Goal: Information Seeking & Learning: Understand process/instructions

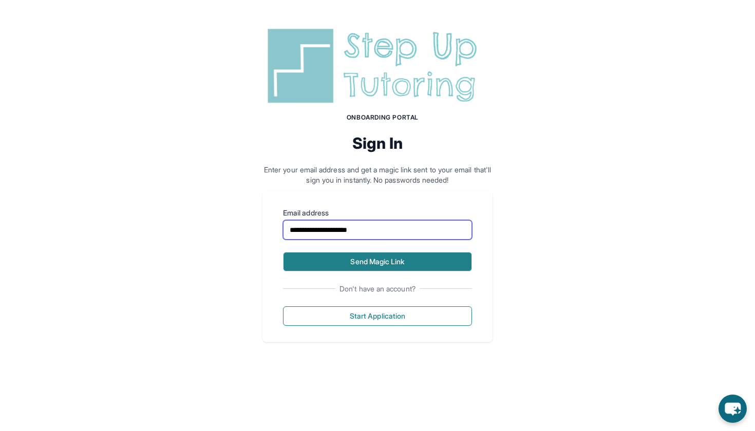
type input "**********"
click at [311, 260] on button "Send Magic Link" at bounding box center [377, 262] width 189 height 20
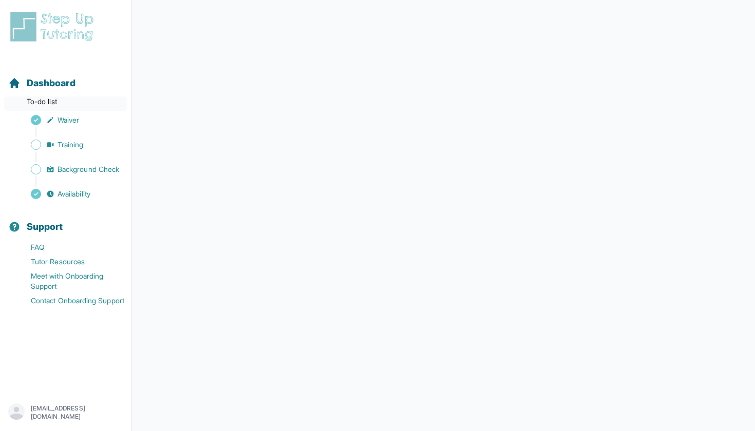
scroll to position [115, 0]
click at [59, 147] on span "Training" at bounding box center [71, 145] width 26 height 10
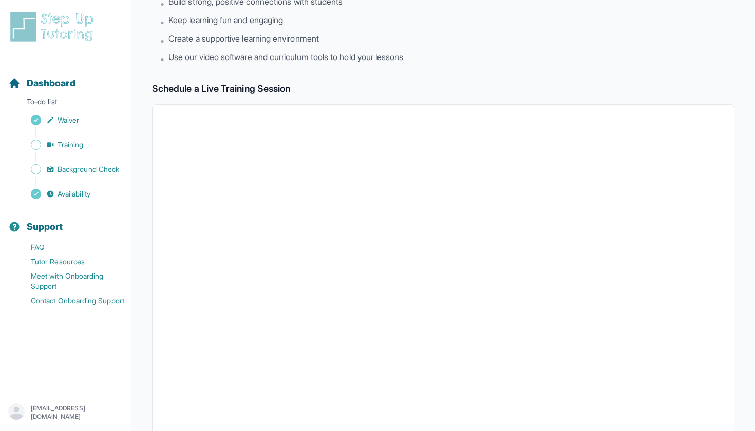
scroll to position [19, 0]
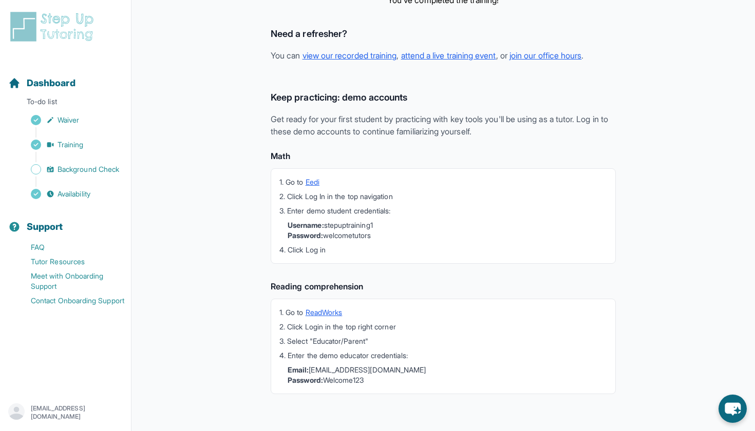
scroll to position [215, 0]
click at [61, 167] on span "Background Check" at bounding box center [89, 169] width 62 height 10
